Goal: Transaction & Acquisition: Purchase product/service

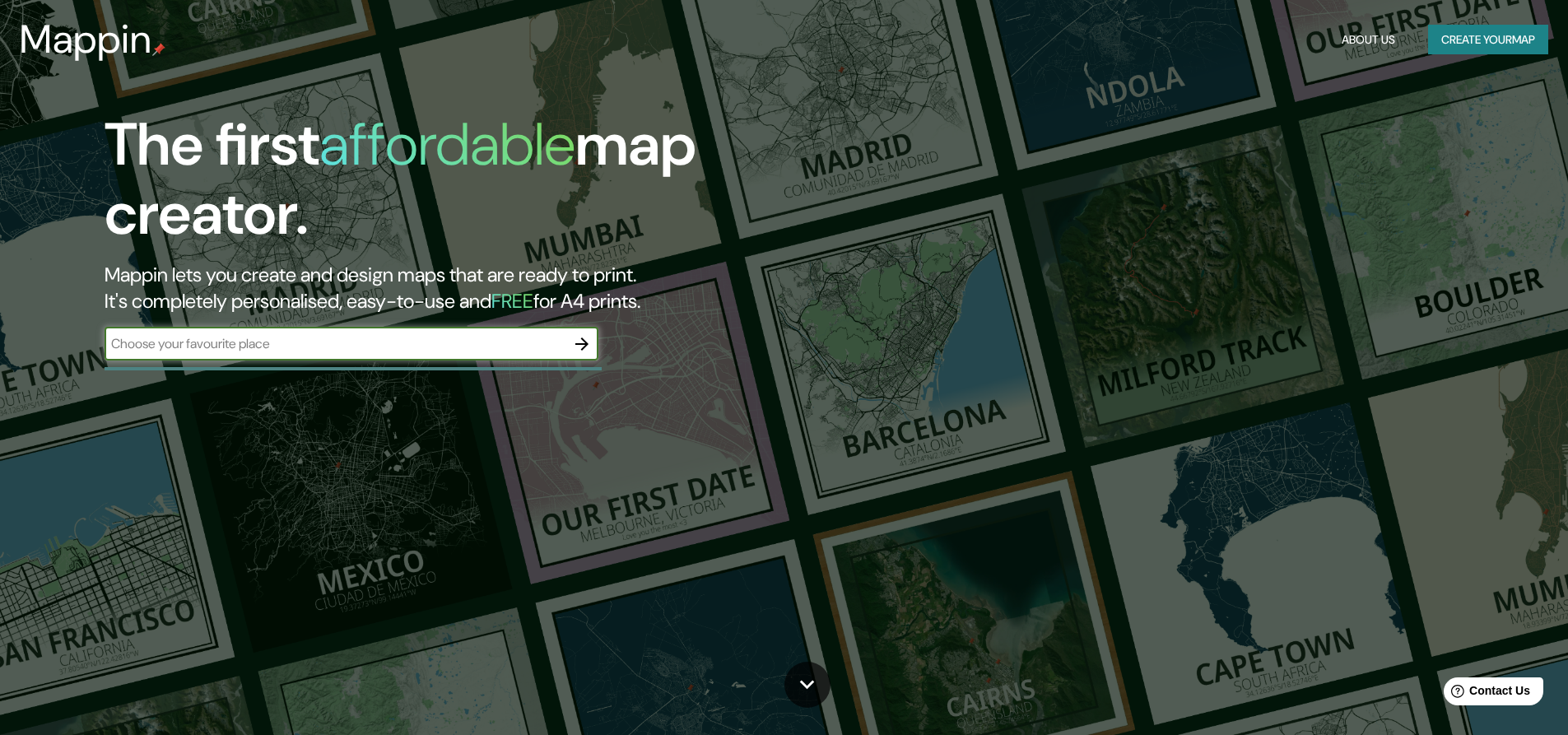
click at [270, 344] on input "text" at bounding box center [334, 343] width 461 height 19
type input "aduana terrestre anguiatu"
click at [1491, 34] on button "Create your map" at bounding box center [1488, 39] width 120 height 30
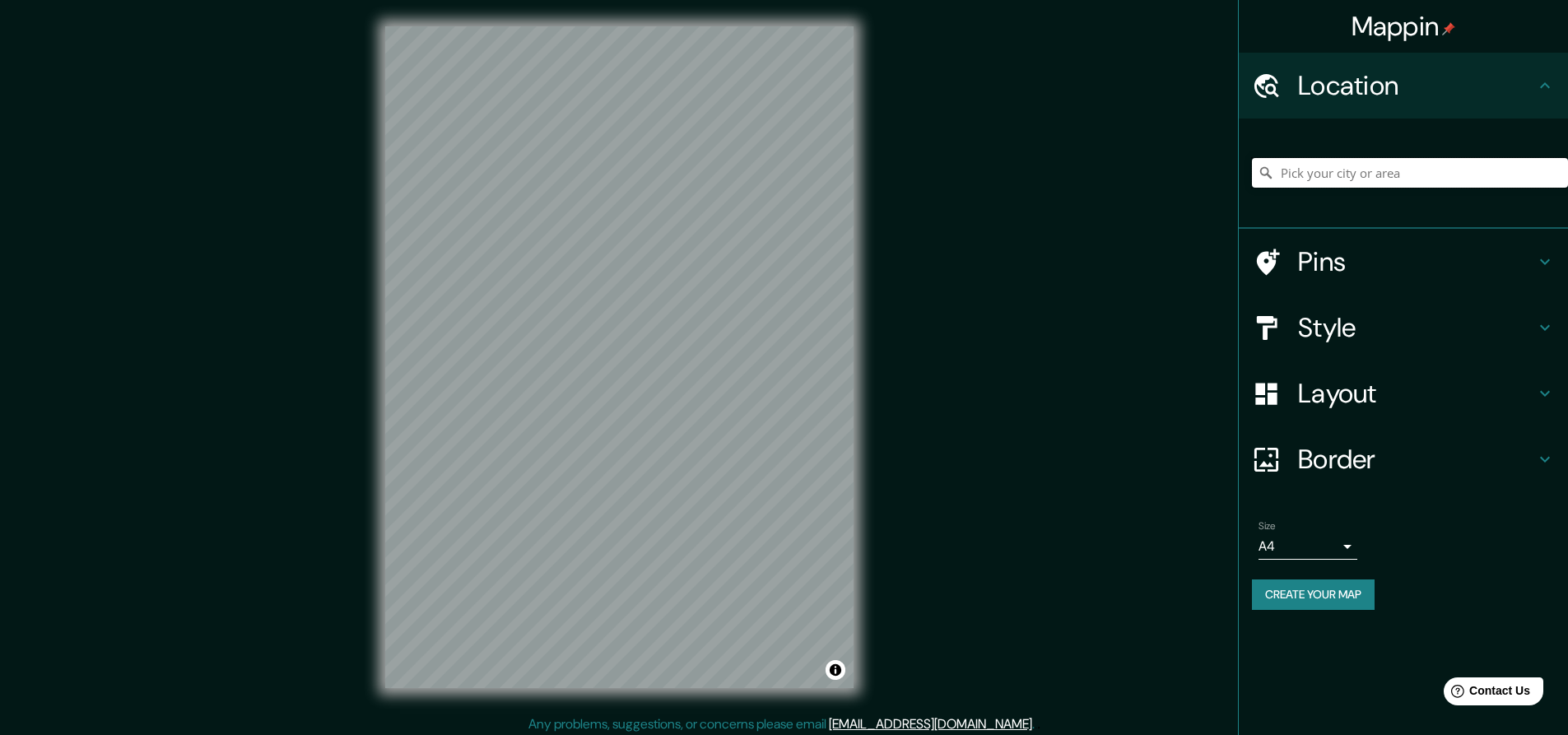
click at [1369, 168] on input "Pick your city or area" at bounding box center [1410, 173] width 316 height 29
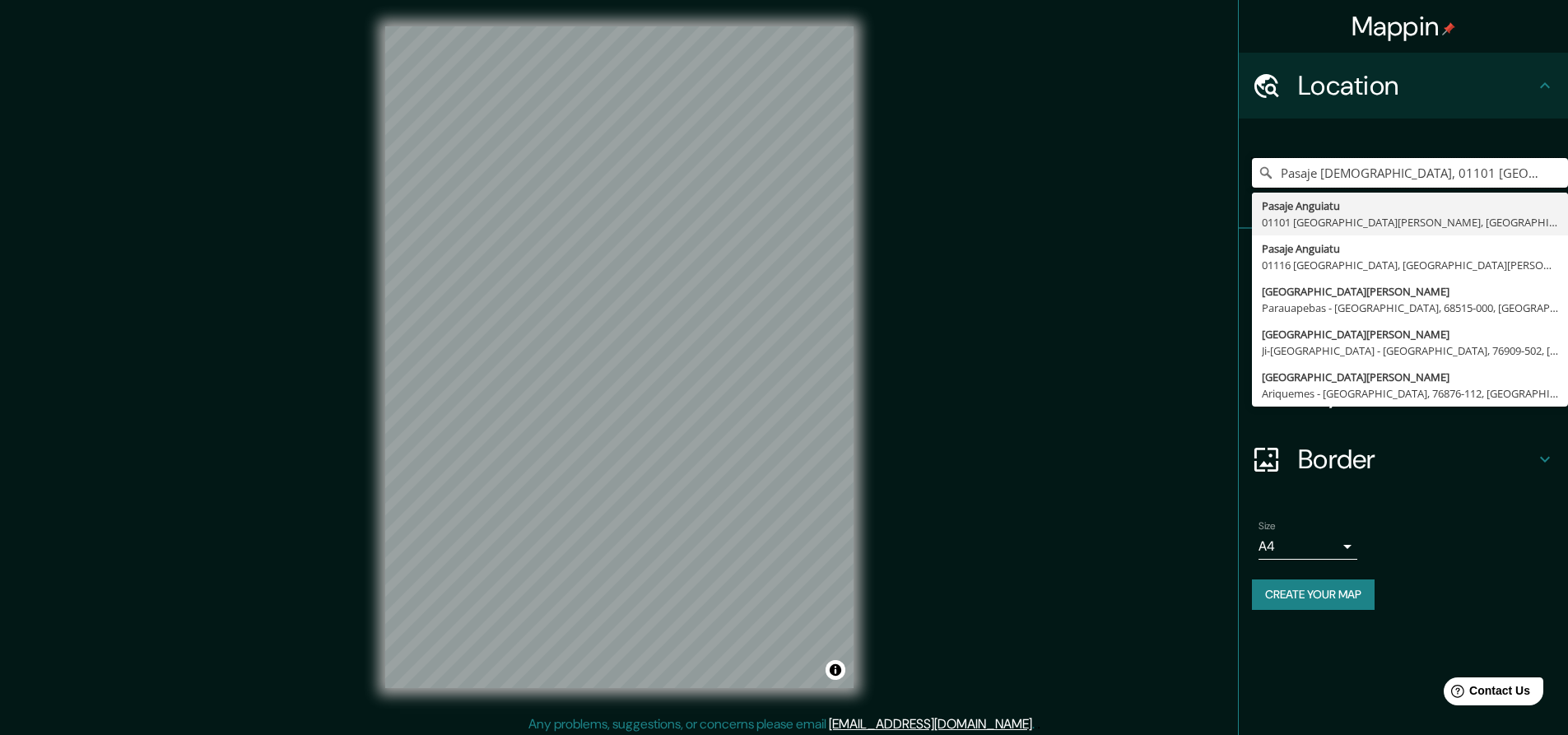
type input "Pasaje [DEMOGRAPHIC_DATA], 01101 [GEOGRAPHIC_DATA][PERSON_NAME], [GEOGRAPHIC_DA…"
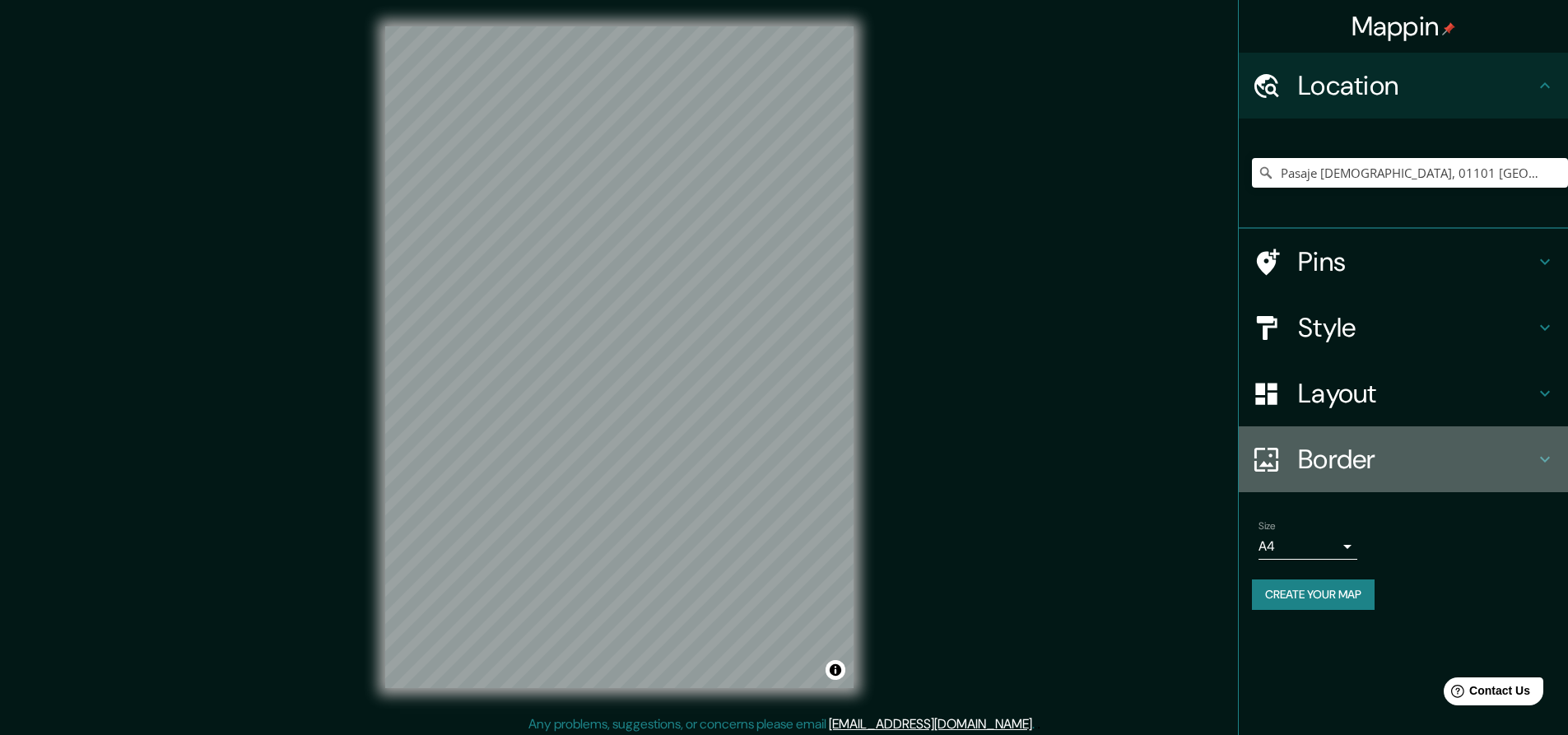
click at [1516, 486] on div "Border" at bounding box center [1403, 460] width 329 height 66
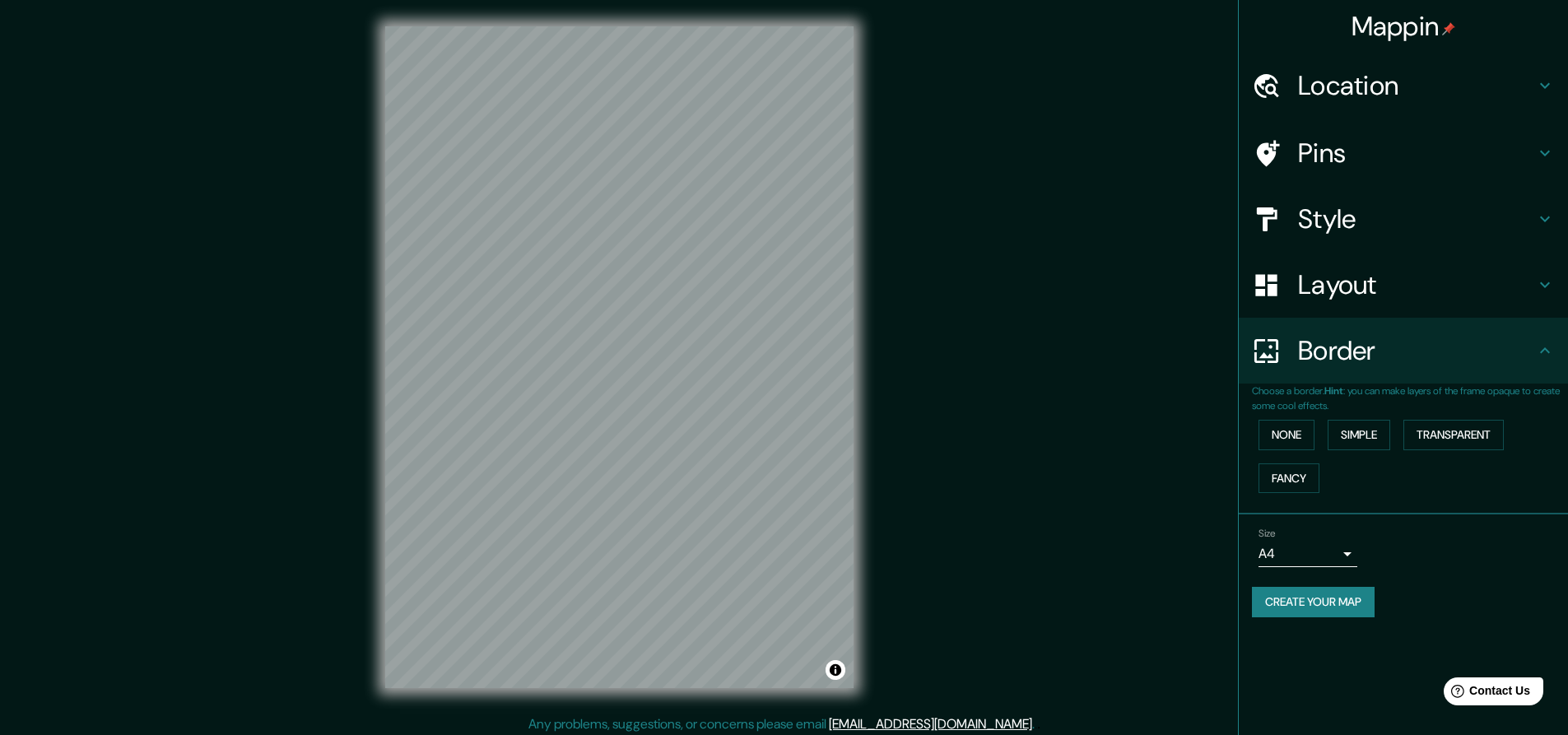
click at [1336, 213] on h4 "Style" at bounding box center [1416, 219] width 237 height 33
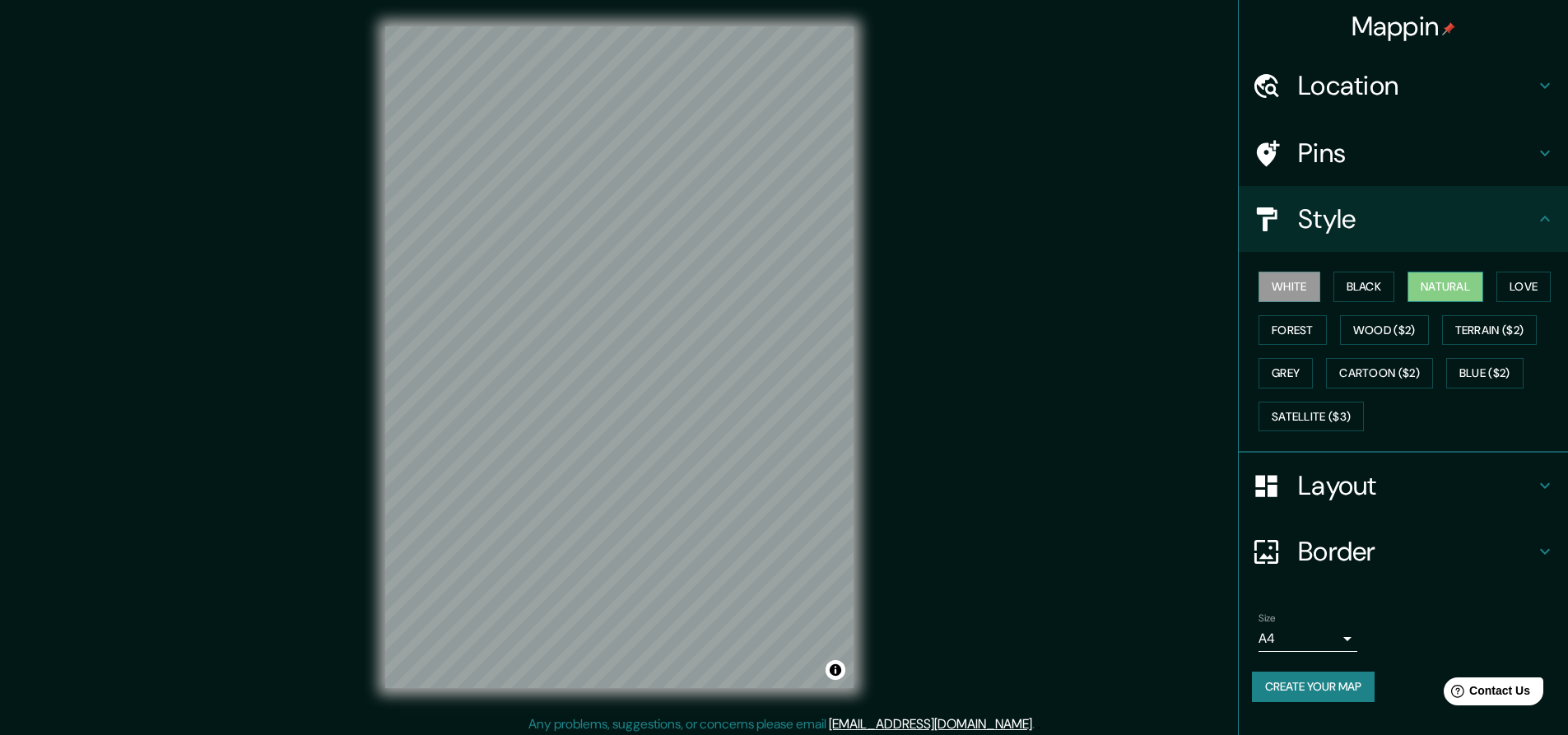
click at [1475, 279] on button "Natural" at bounding box center [1446, 287] width 76 height 30
click at [1302, 328] on button "Forest" at bounding box center [1293, 330] width 68 height 30
click at [1293, 287] on button "White" at bounding box center [1289, 287] width 61 height 30
click at [1358, 294] on button "Black" at bounding box center [1364, 287] width 61 height 30
click at [1306, 290] on button "White" at bounding box center [1289, 287] width 61 height 30
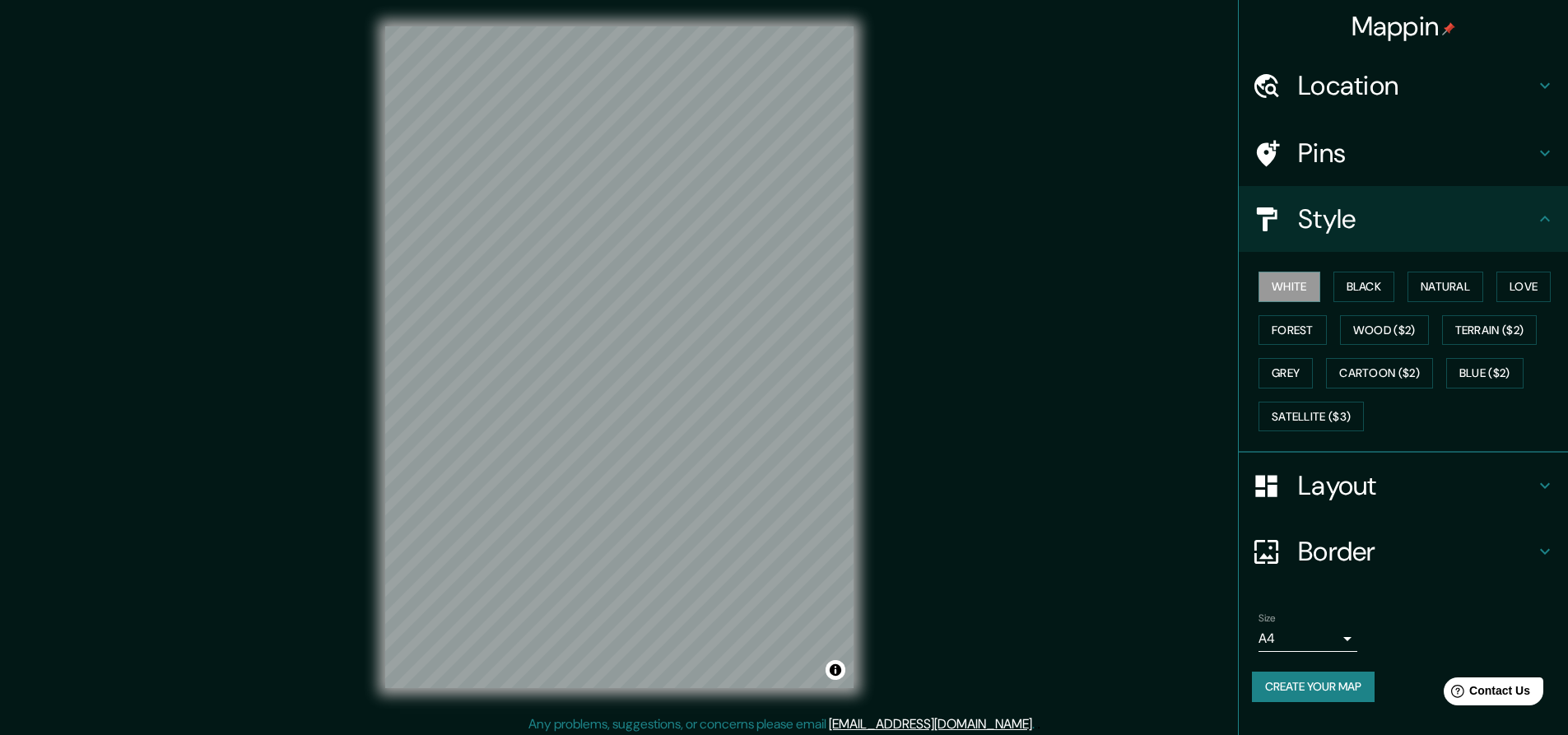
click at [1308, 88] on h4 "Location" at bounding box center [1416, 86] width 237 height 33
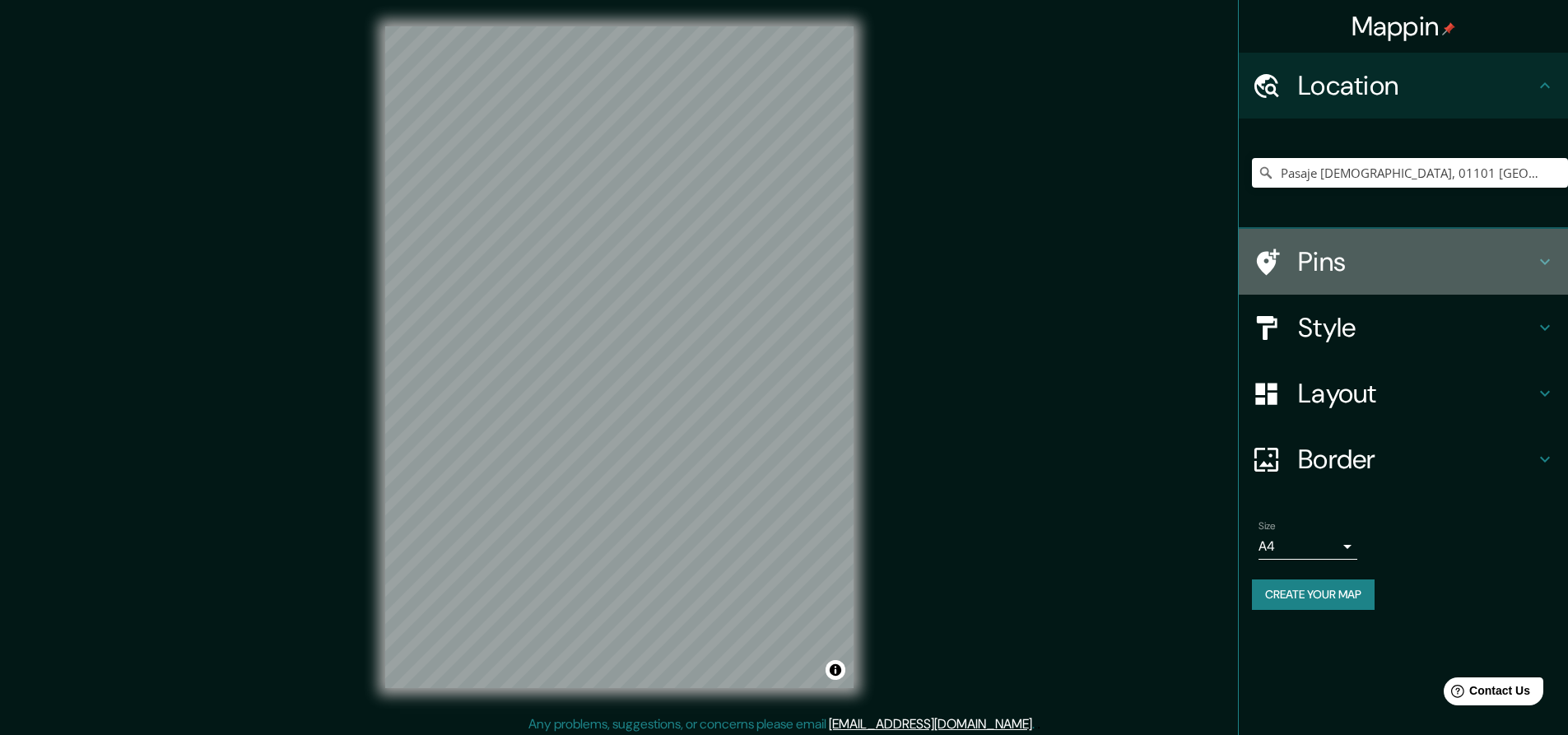
click at [1308, 256] on h4 "Pins" at bounding box center [1416, 262] width 237 height 33
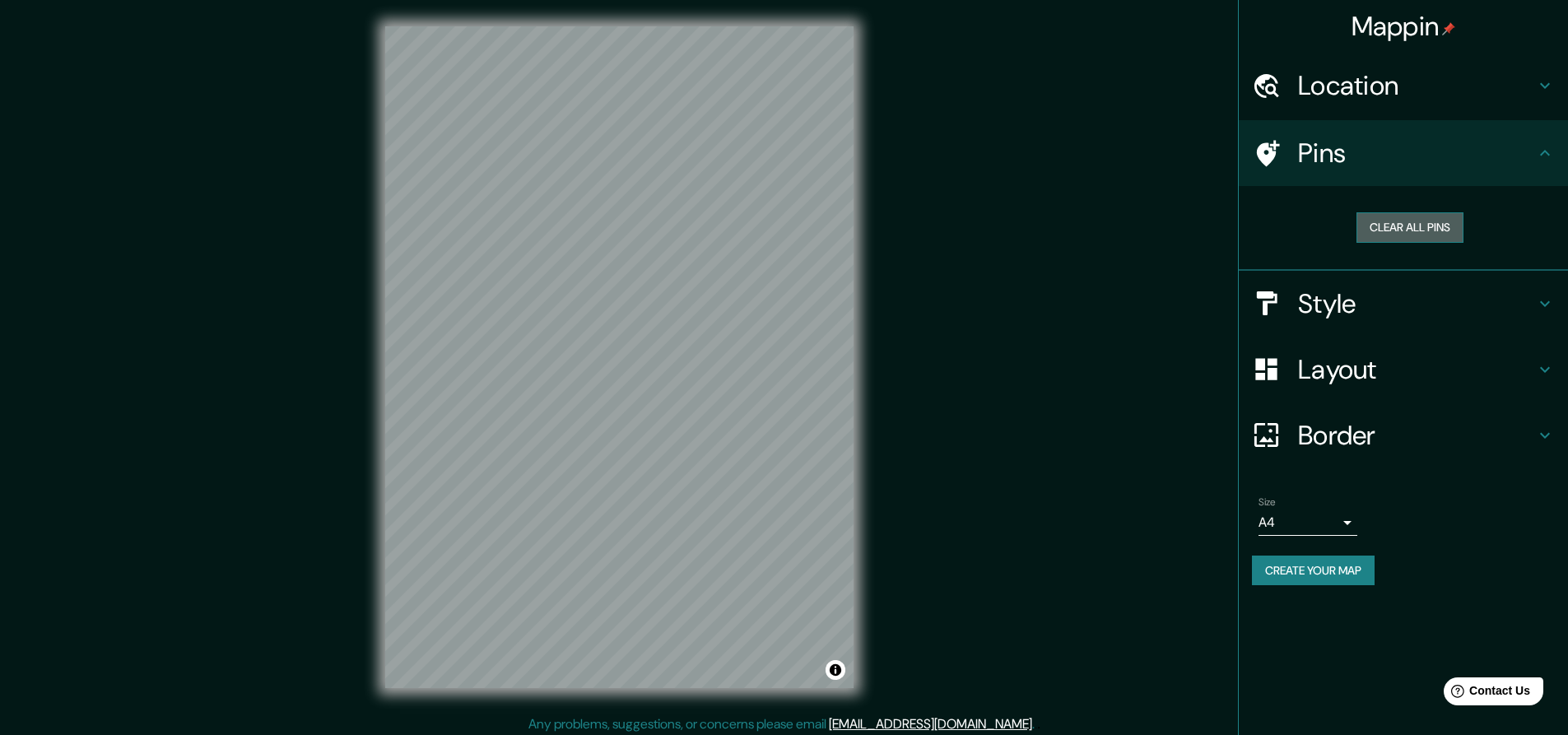
click at [1376, 227] on button "Clear all pins" at bounding box center [1410, 227] width 107 height 30
click at [1343, 371] on h4 "Layout" at bounding box center [1416, 369] width 237 height 33
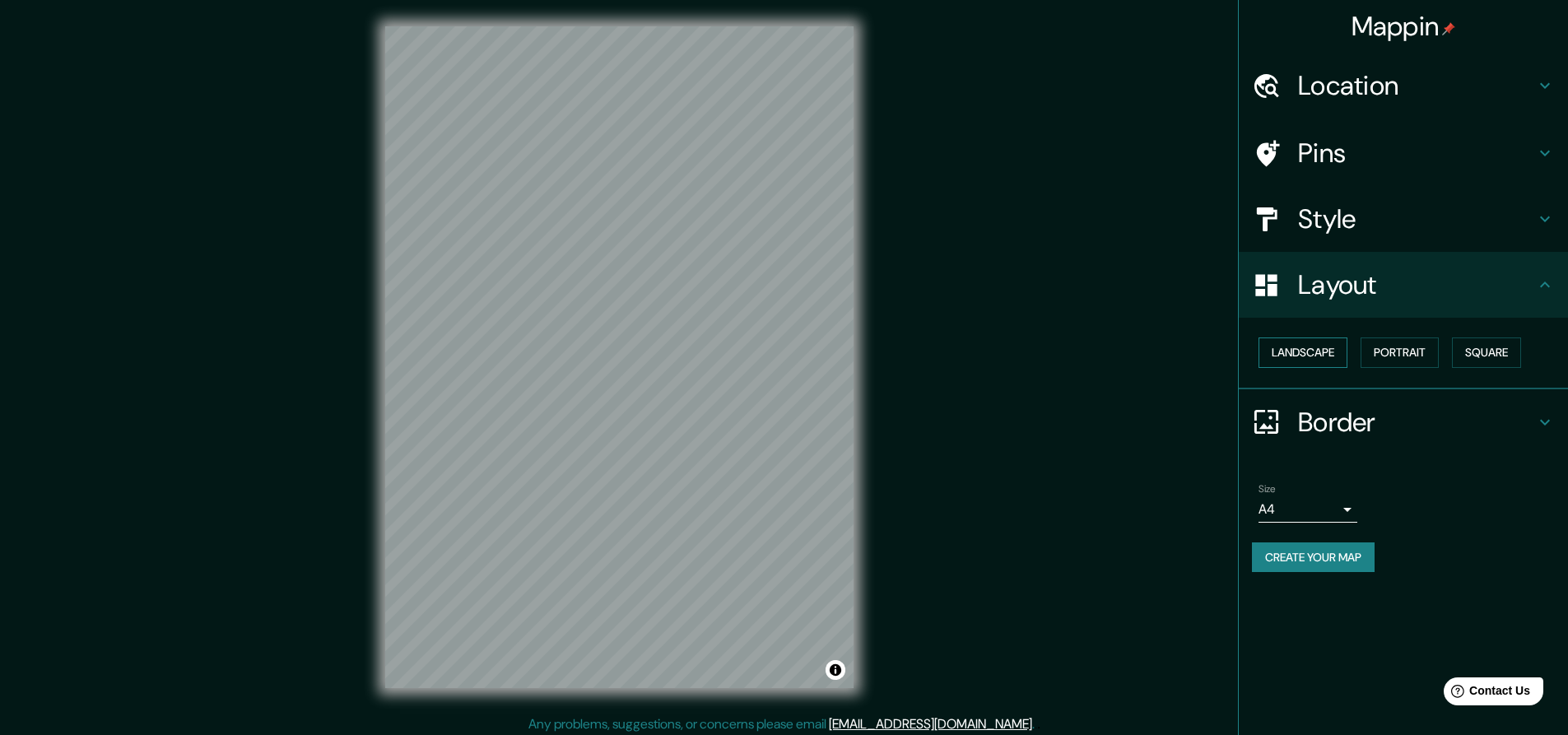
click at [1323, 349] on button "Landscape" at bounding box center [1303, 352] width 89 height 30
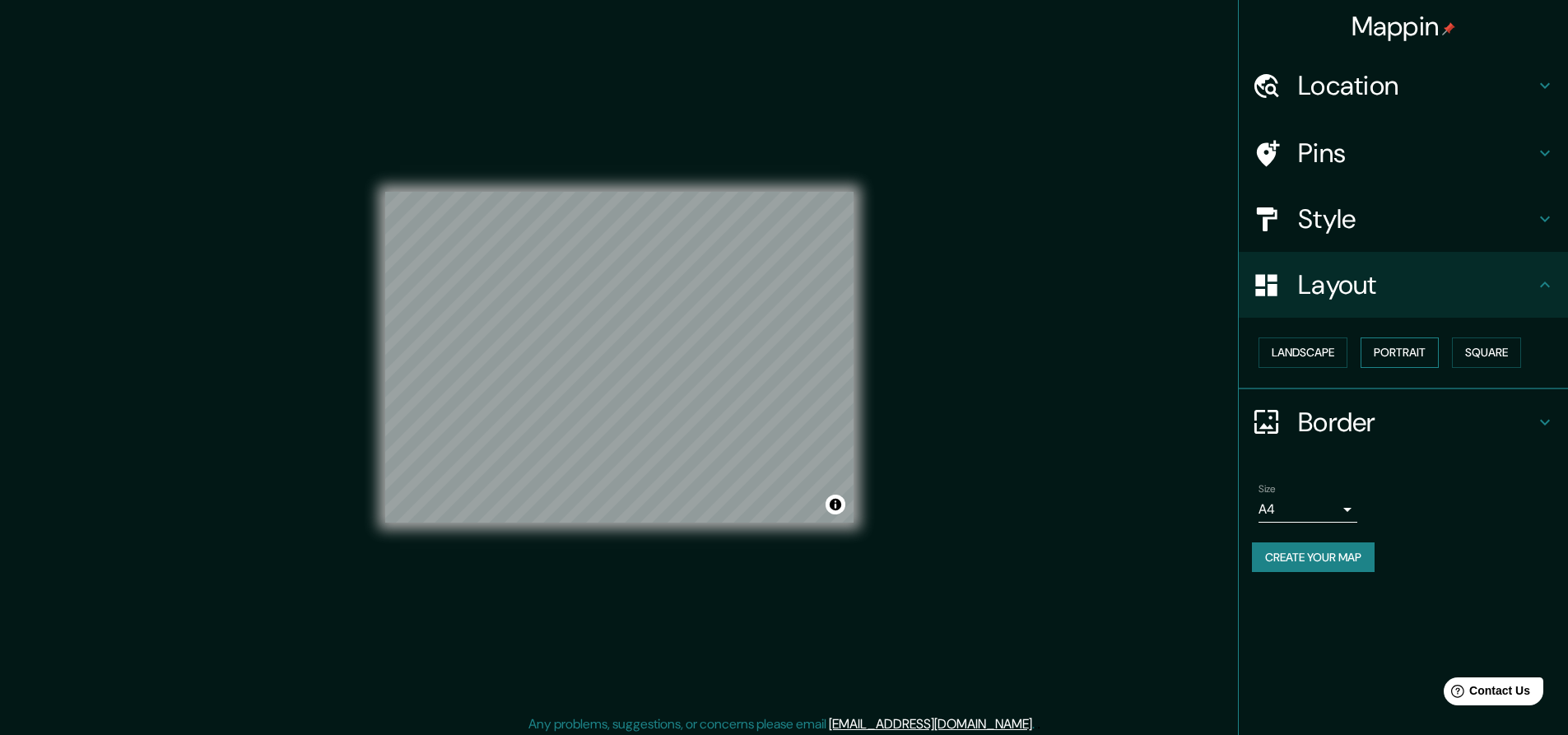
click at [1397, 351] on button "Portrait" at bounding box center [1399, 352] width 78 height 30
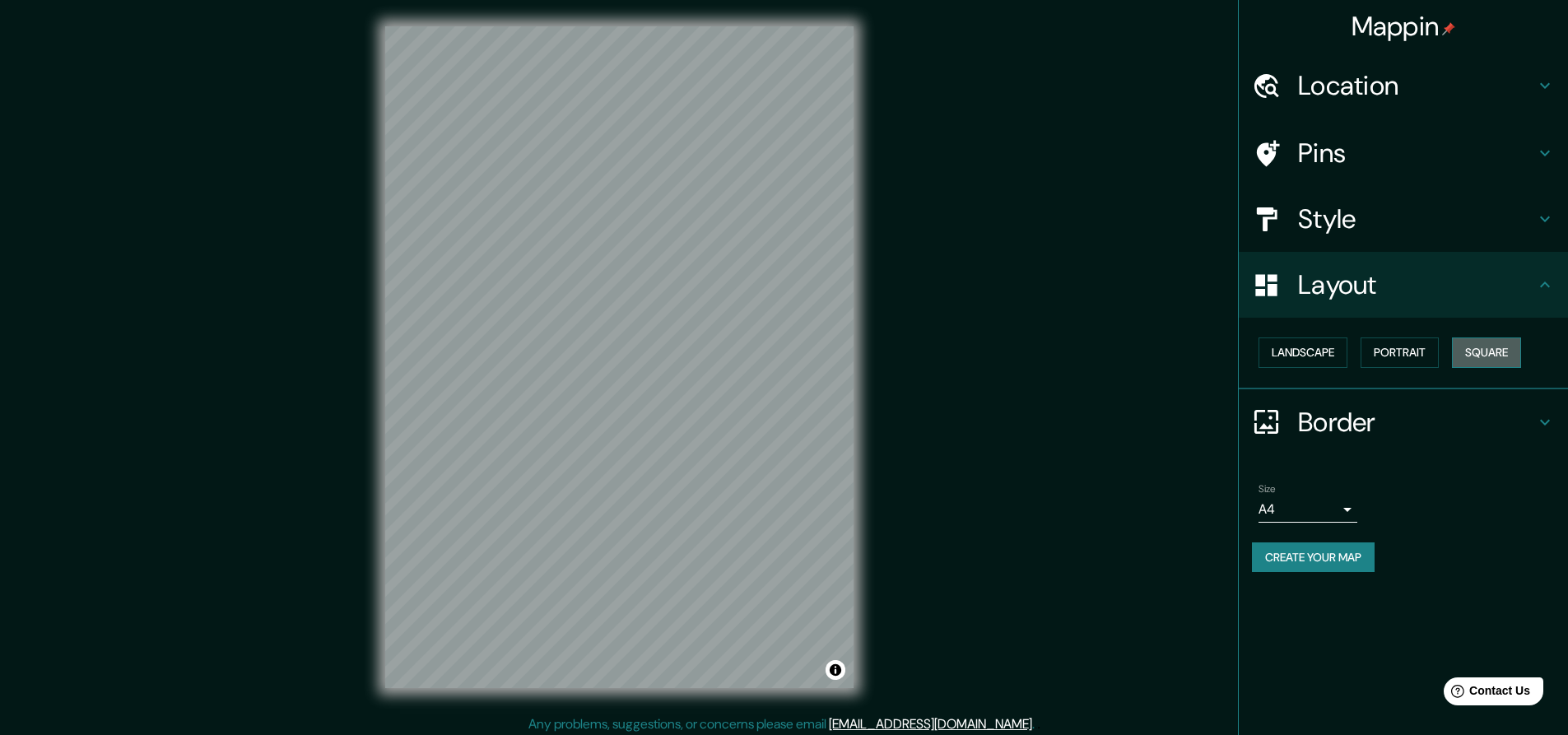
click at [1482, 352] on button "Square" at bounding box center [1486, 352] width 69 height 30
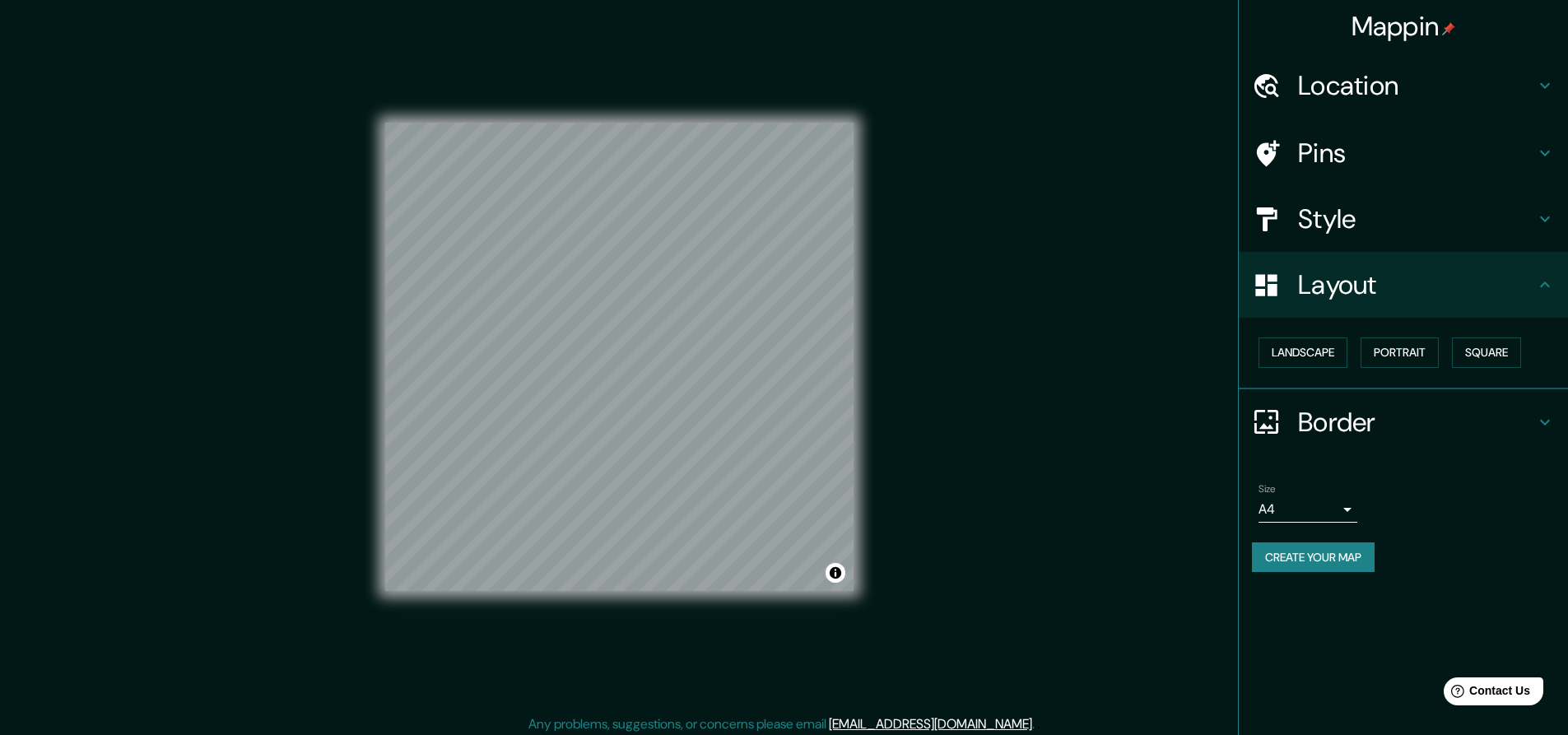
click at [1316, 507] on body "Mappin Location [GEOGRAPHIC_DATA] [GEOGRAPHIC_DATA][PERSON_NAME], [GEOGRAPHIC_D…" at bounding box center [784, 368] width 1568 height 735
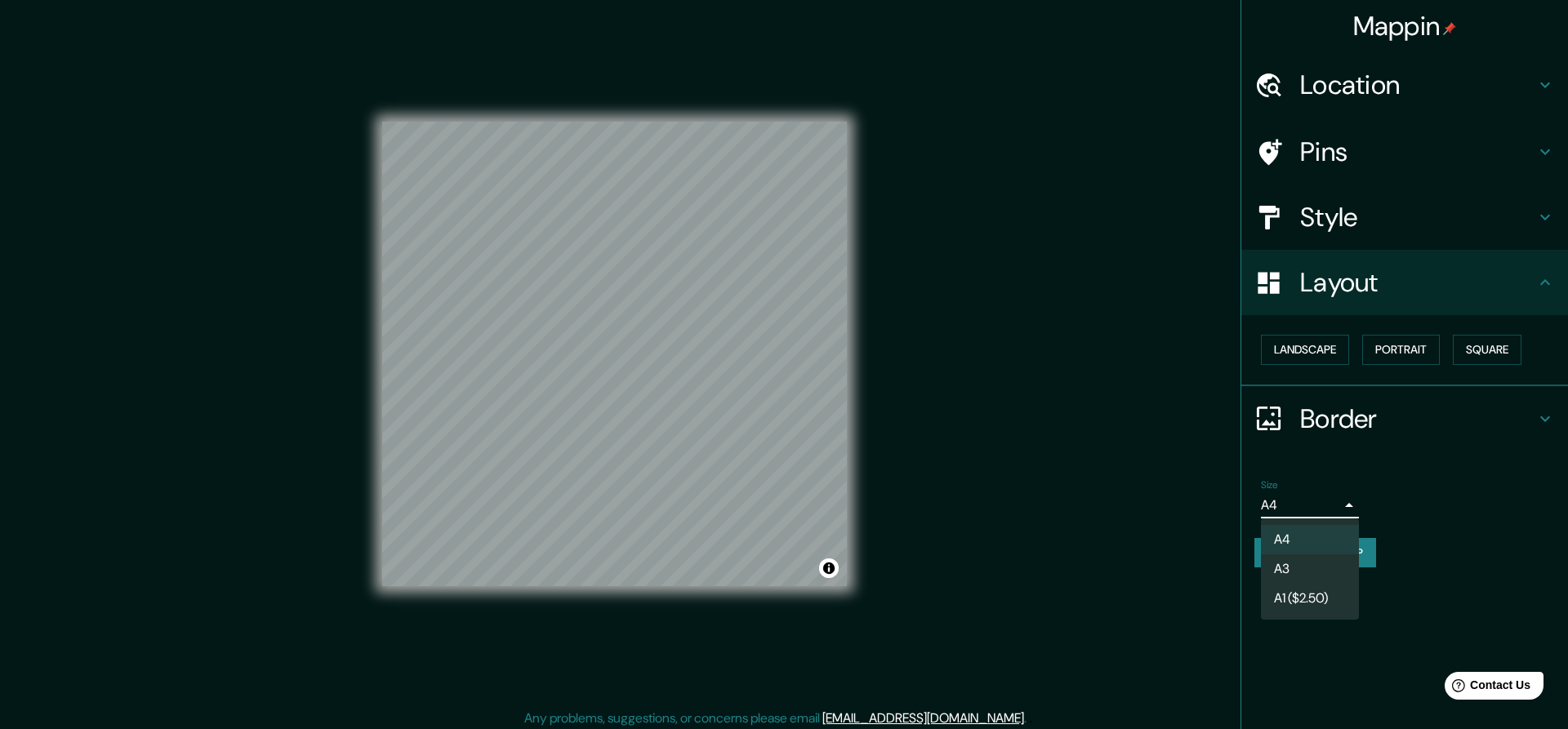
click at [1439, 463] on div at bounding box center [784, 364] width 1568 height 729
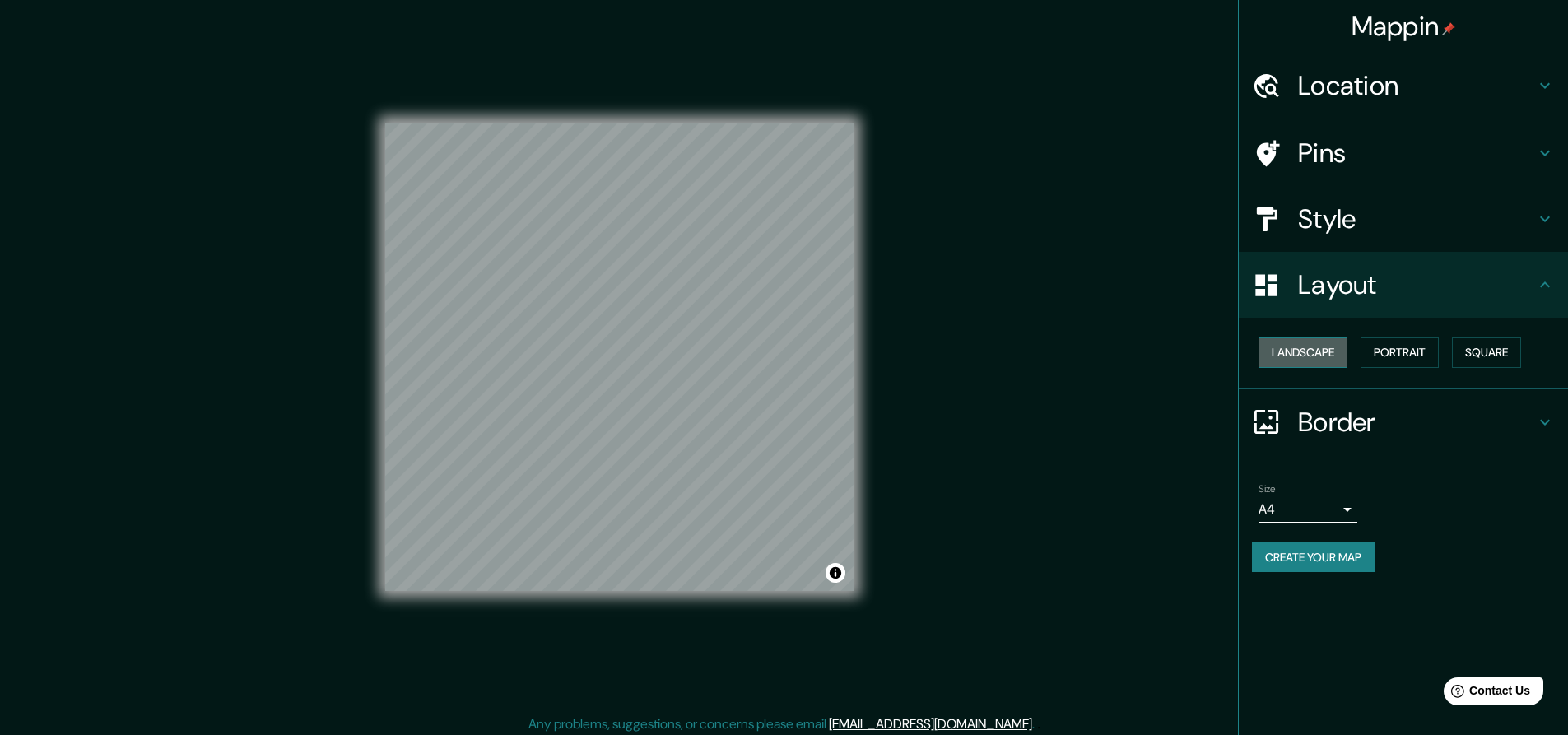
click at [1318, 357] on button "Landscape" at bounding box center [1303, 352] width 89 height 30
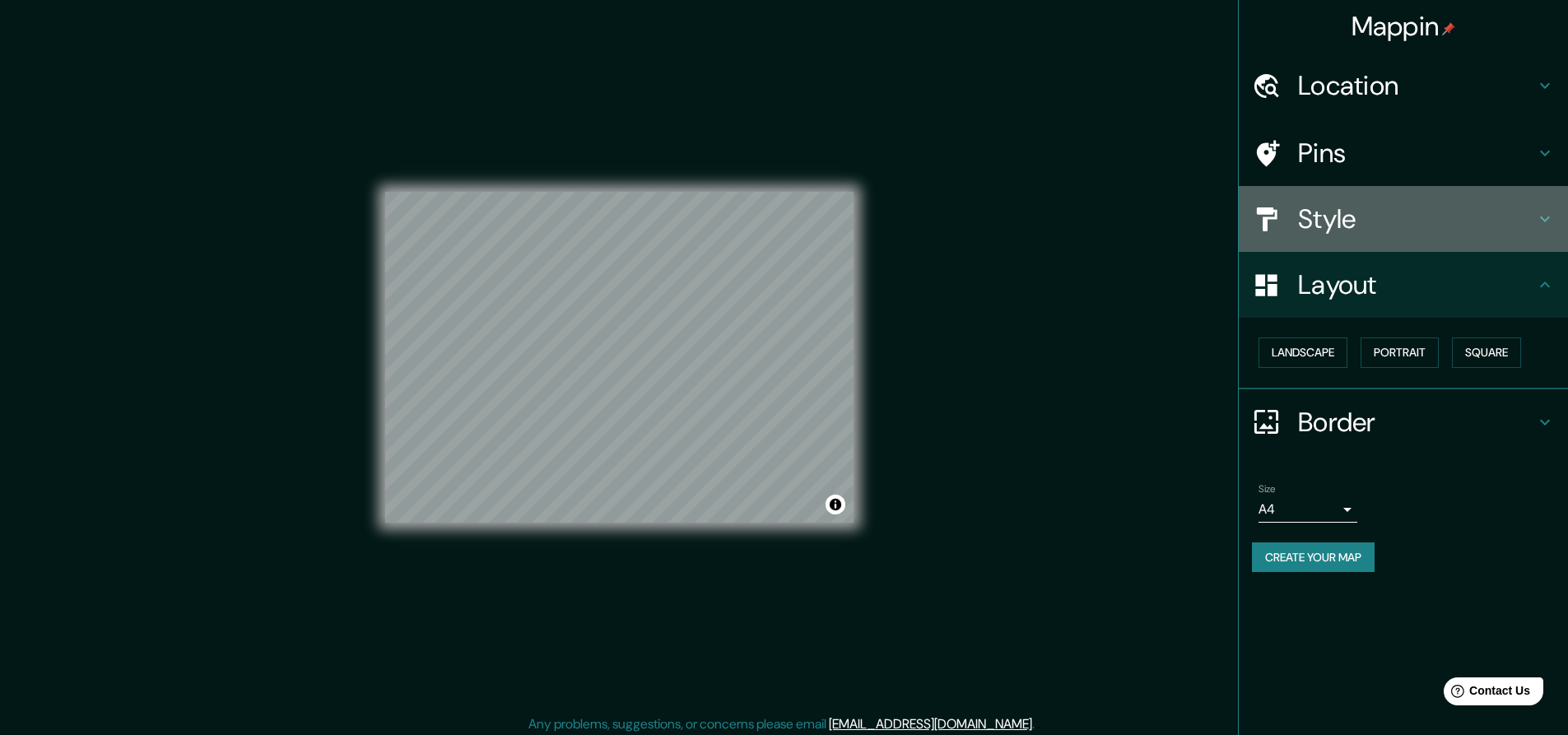
click at [1321, 229] on h4 "Style" at bounding box center [1416, 219] width 237 height 33
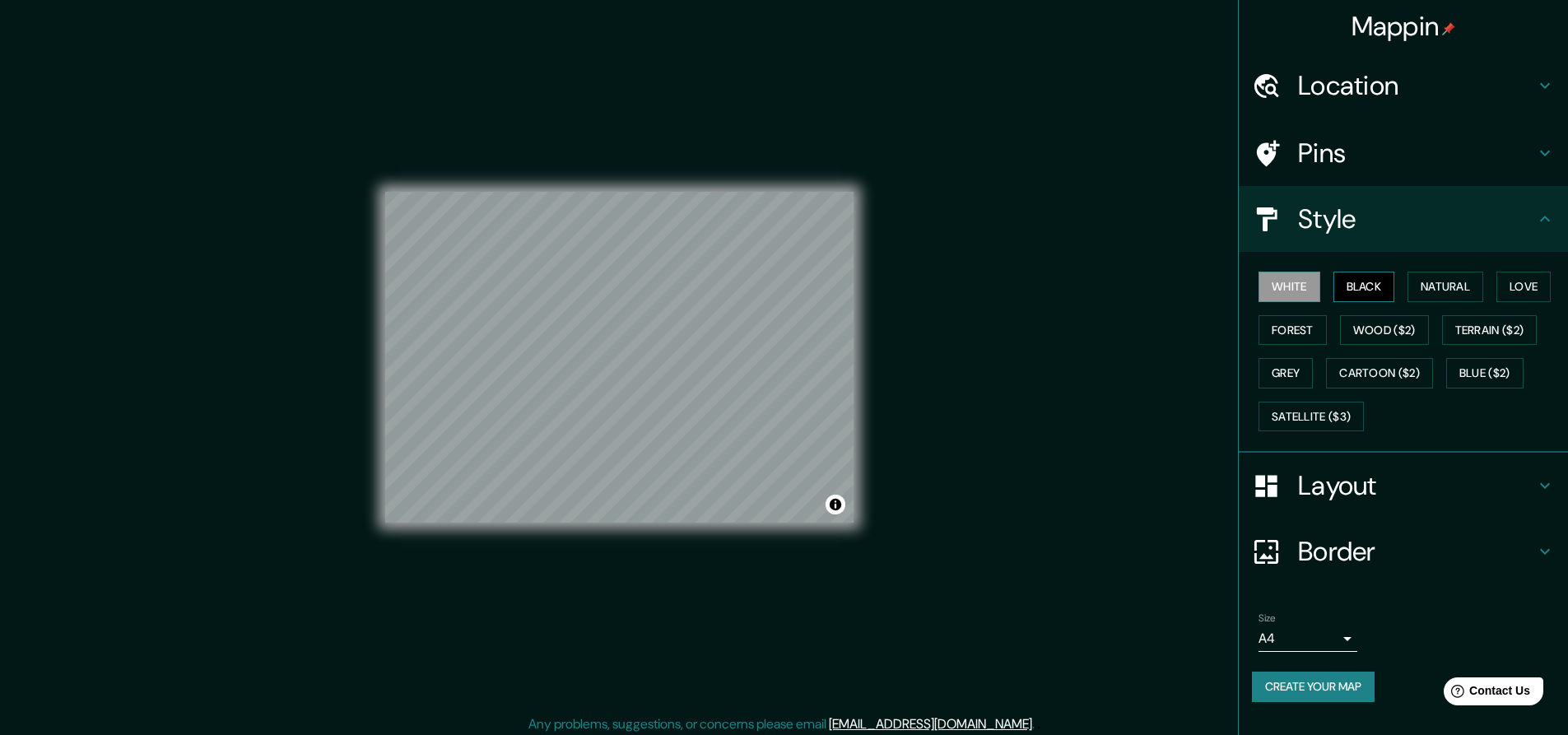
click at [1358, 290] on button "Black" at bounding box center [1364, 287] width 61 height 30
click at [1514, 286] on button "Love" at bounding box center [1524, 287] width 55 height 30
click at [1444, 284] on button "Natural" at bounding box center [1446, 287] width 76 height 30
